Goal: Browse casually

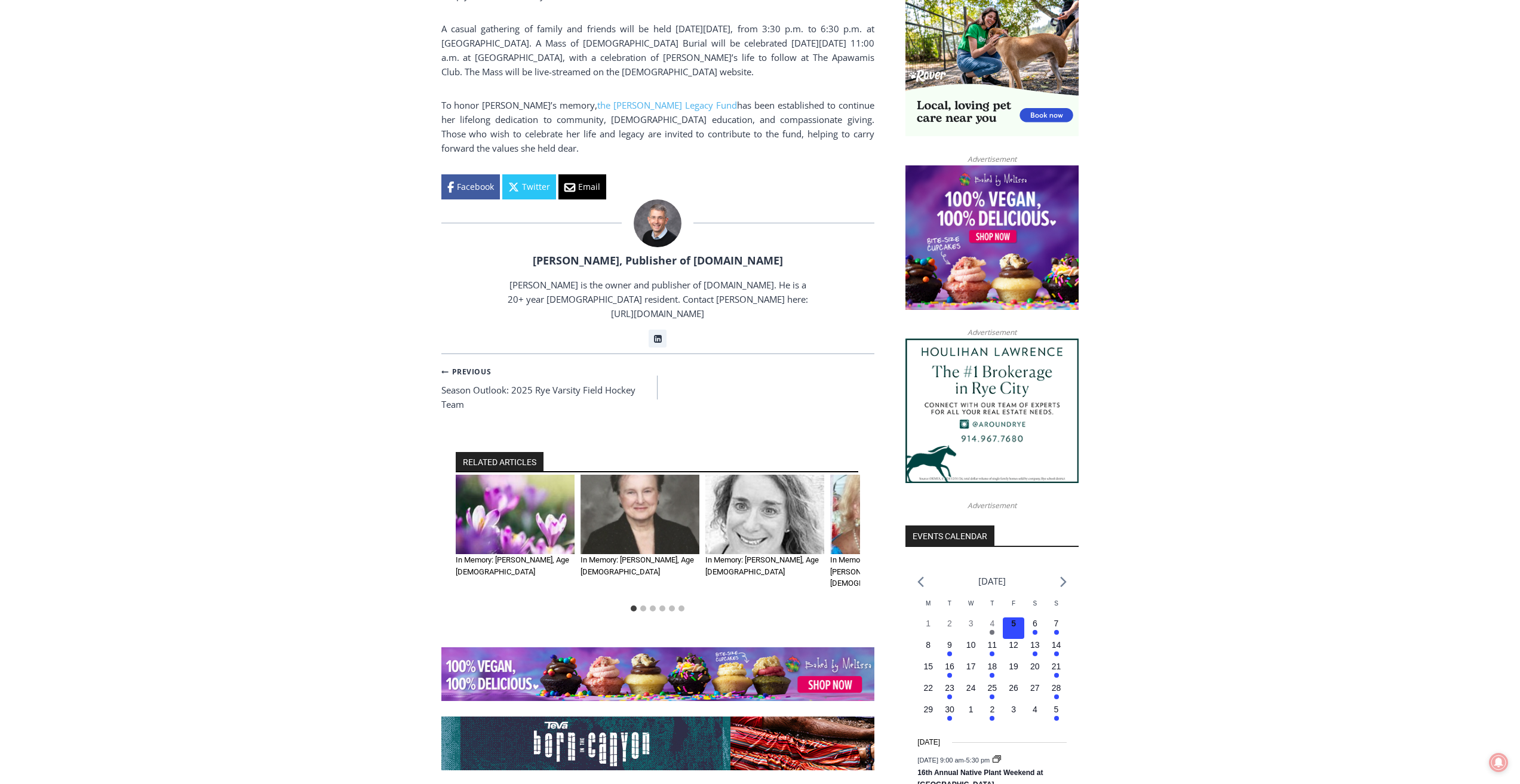
scroll to position [1015, 0]
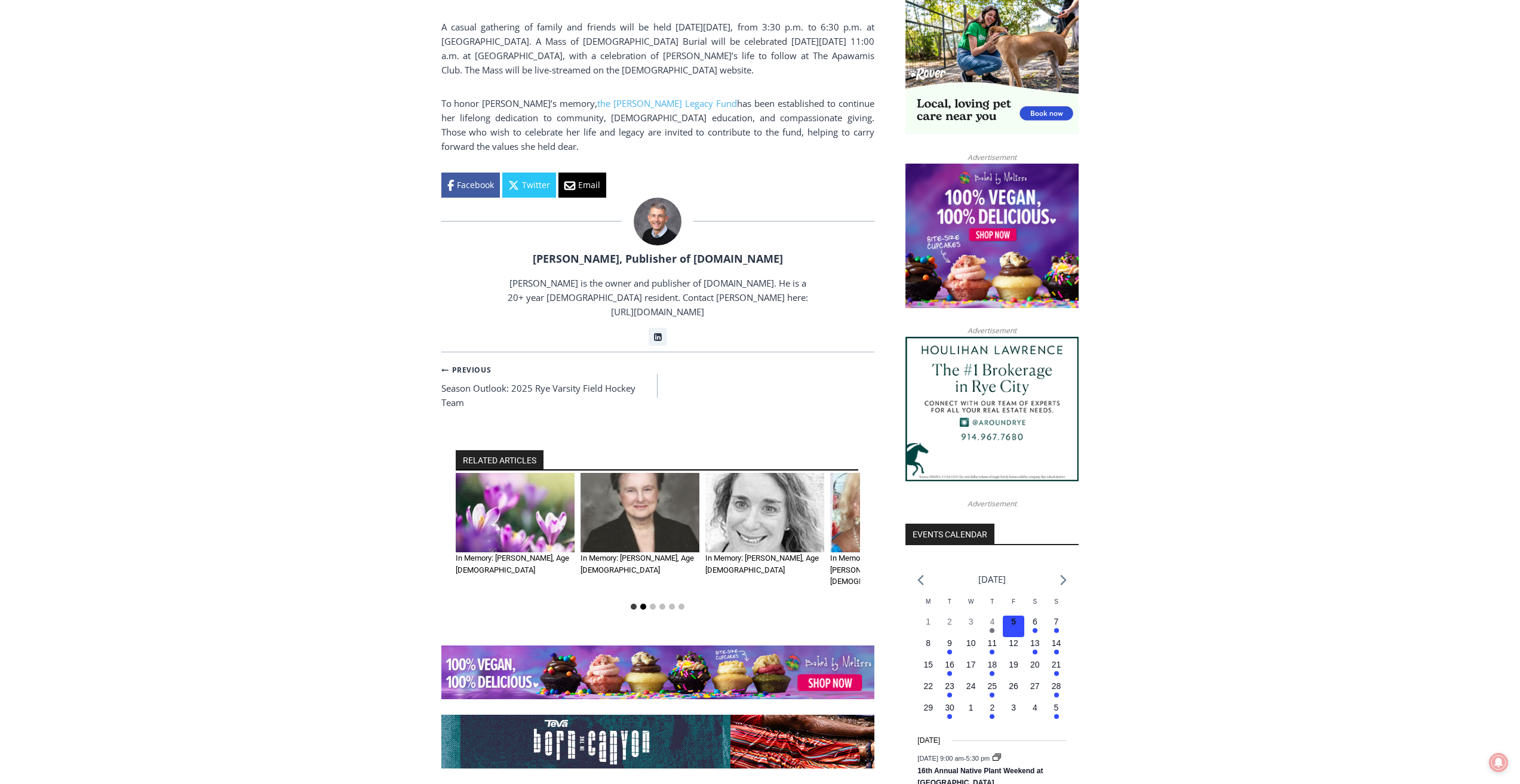
click at [642, 603] on button "Go to slide 2" at bounding box center [643, 606] width 6 height 6
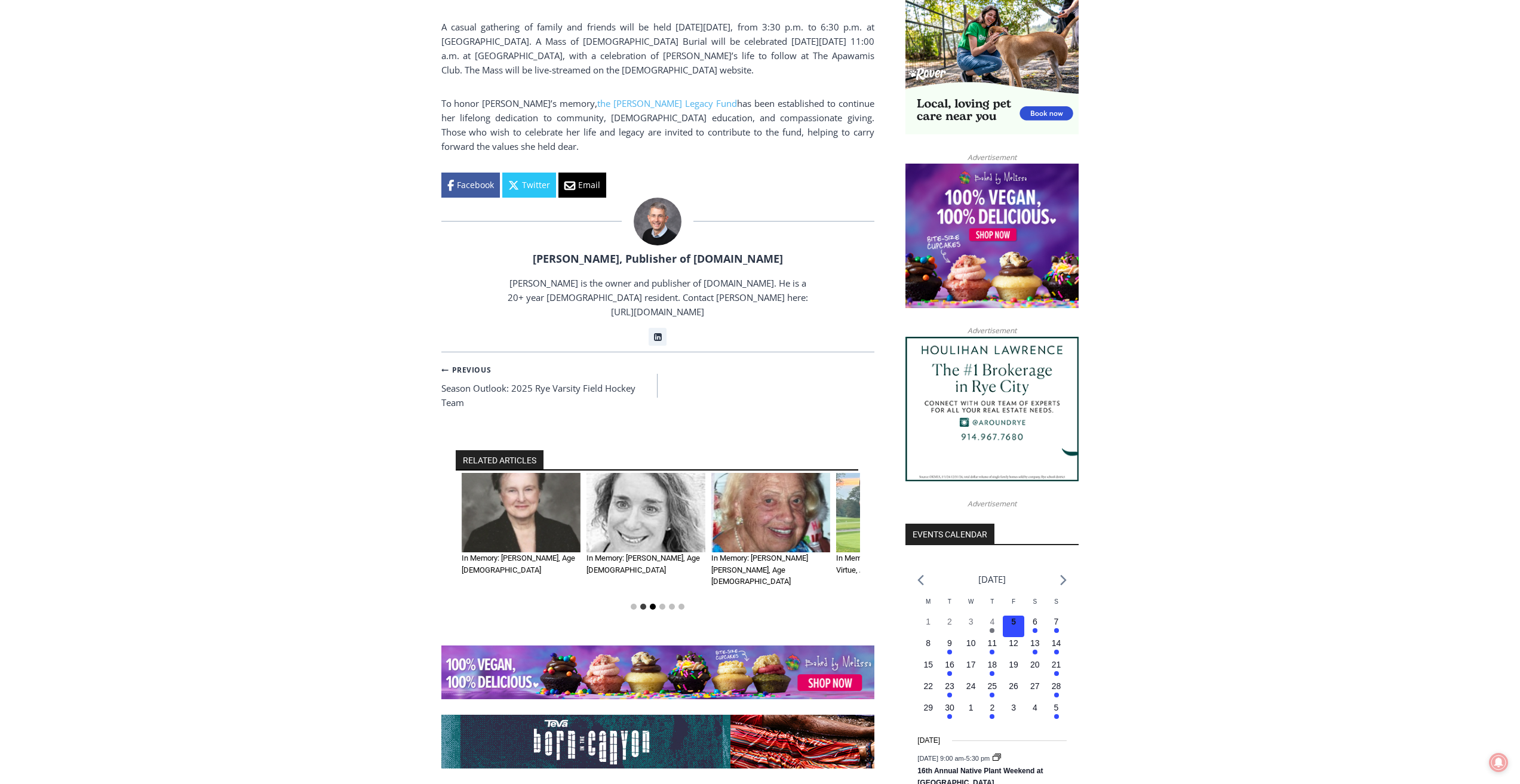
click at [651, 603] on button "Go to slide 3" at bounding box center [653, 606] width 6 height 6
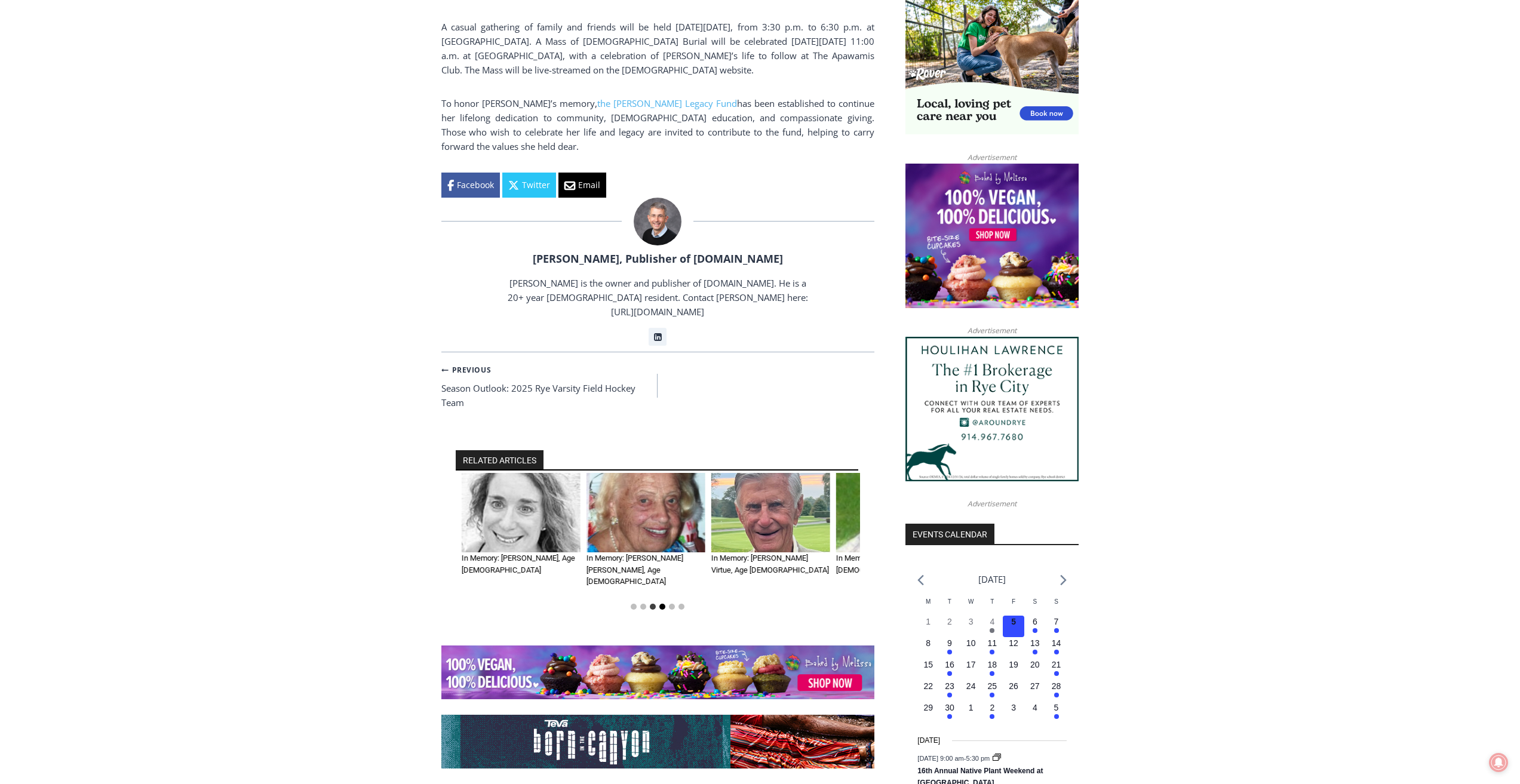
click at [660, 603] on button "Go to slide 4" at bounding box center [662, 606] width 6 height 6
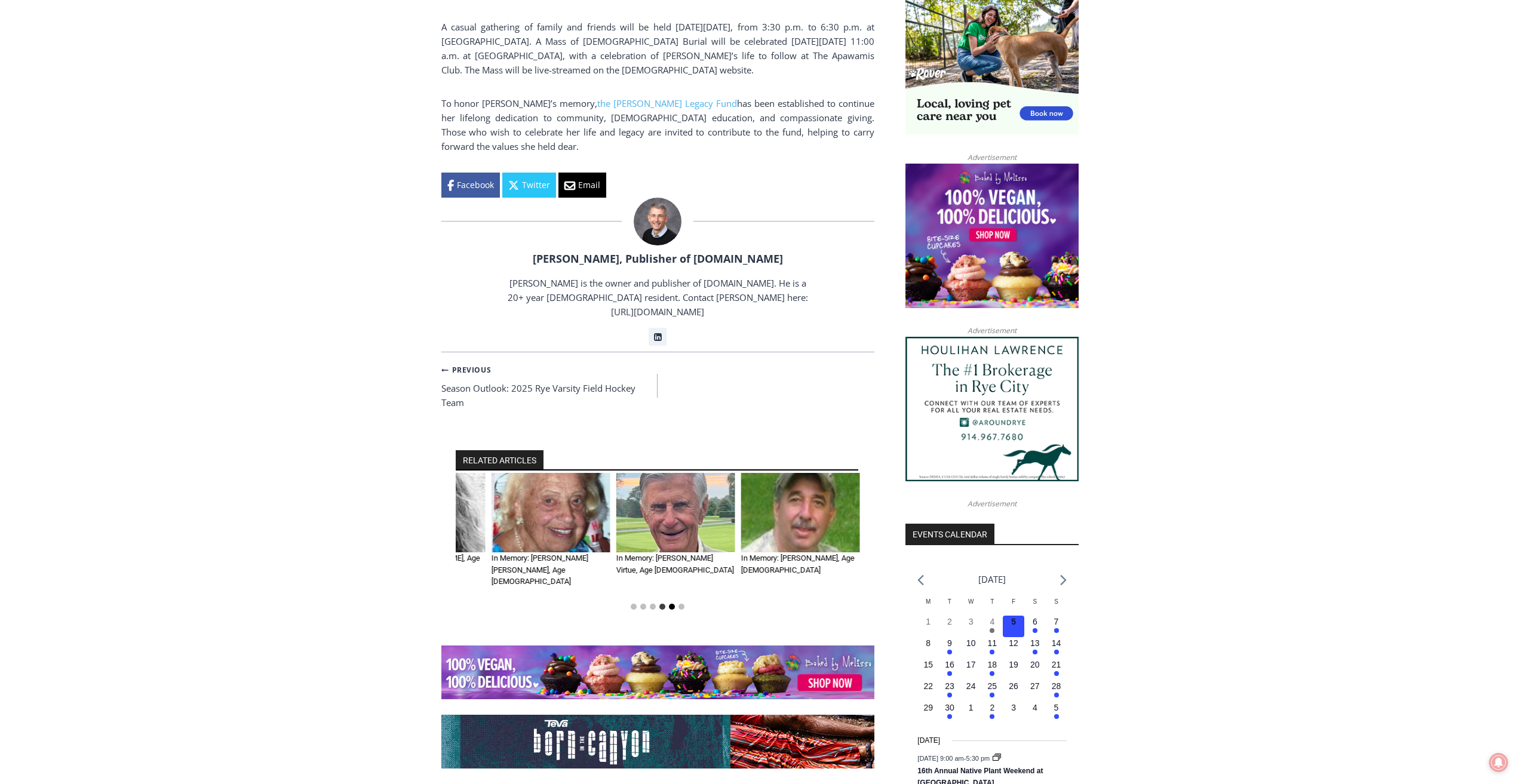
click at [674, 603] on button "Go to slide 5" at bounding box center [672, 606] width 6 height 6
click at [681, 603] on button "Go to slide 6" at bounding box center [681, 606] width 6 height 6
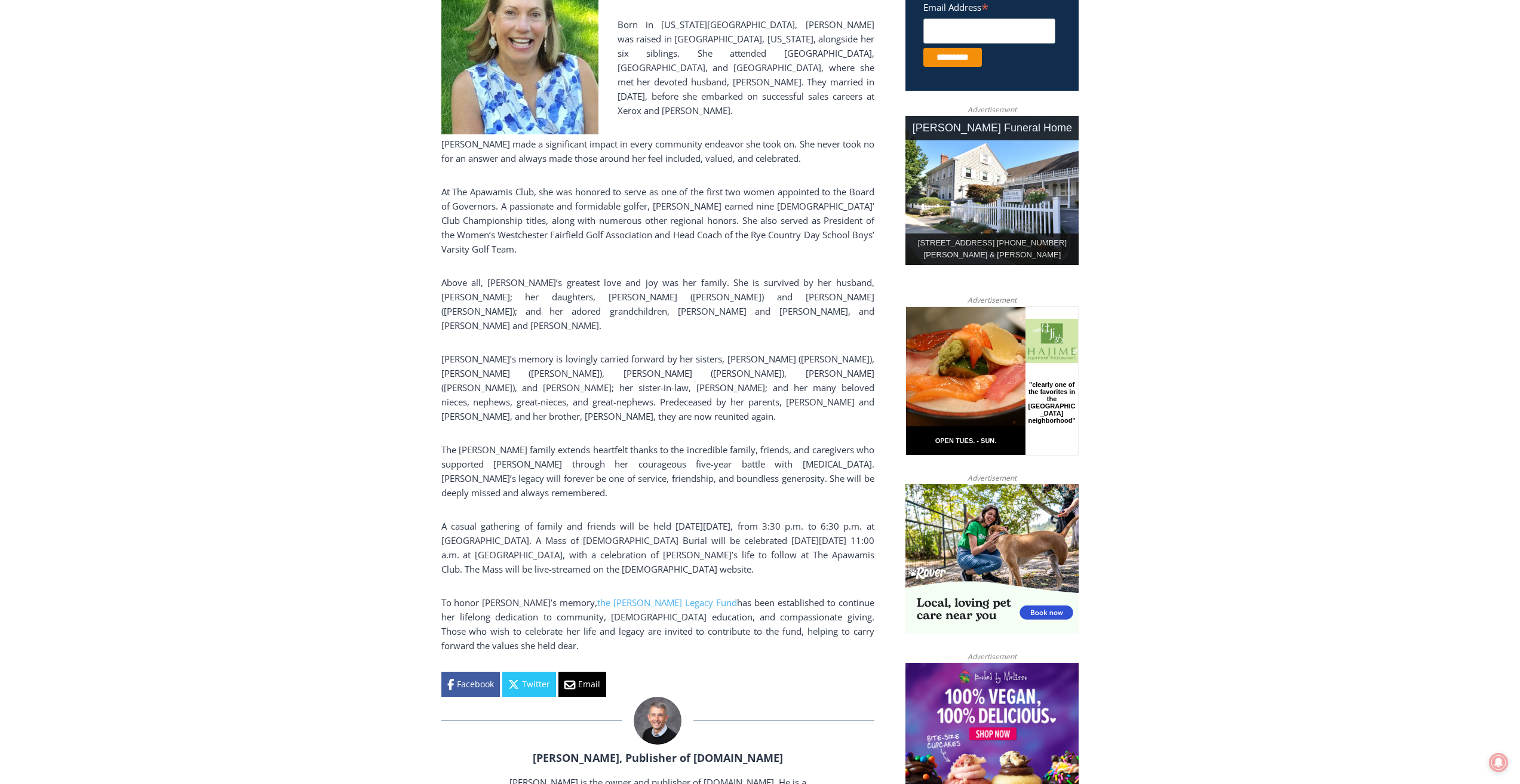
scroll to position [350, 0]
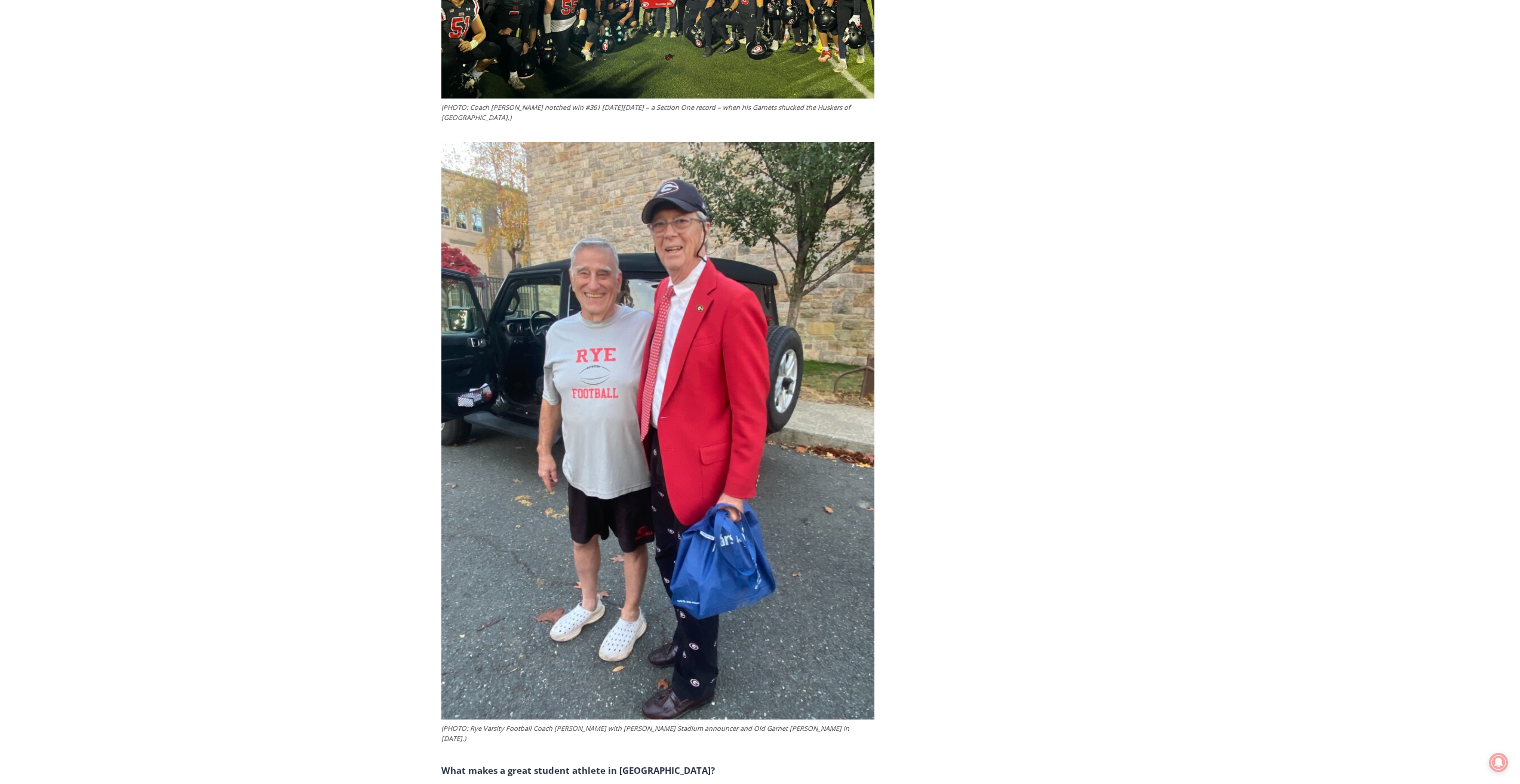
scroll to position [2150, 0]
